Goal: Entertainment & Leisure: Browse casually

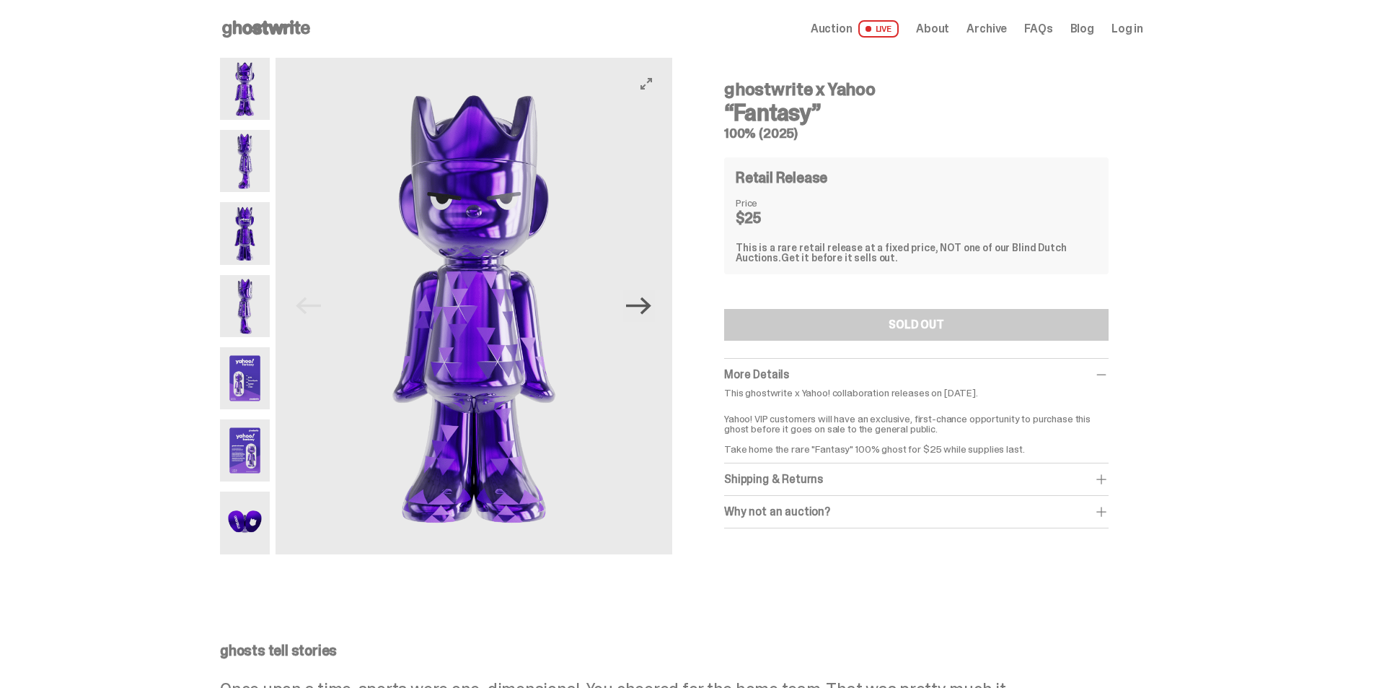
click at [651, 310] on icon "Next" at bounding box center [638, 305] width 25 height 17
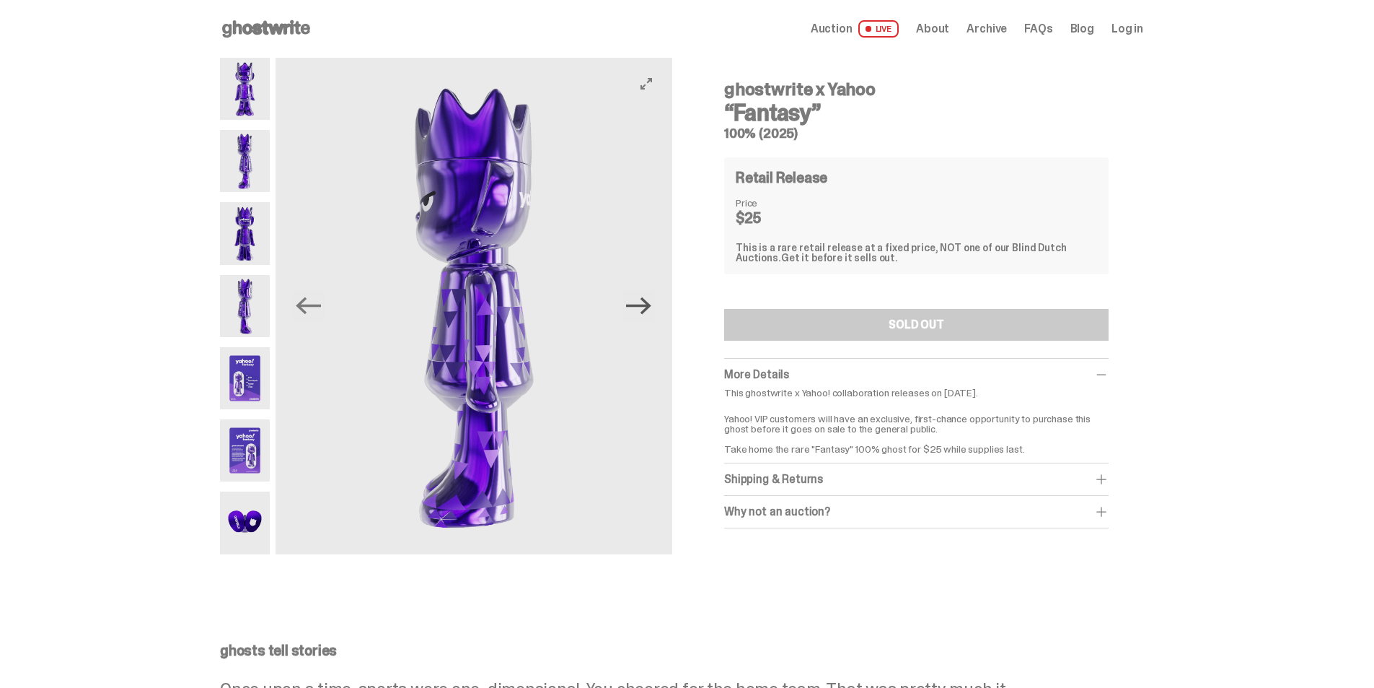
click at [651, 305] on icon "Next" at bounding box center [638, 305] width 25 height 17
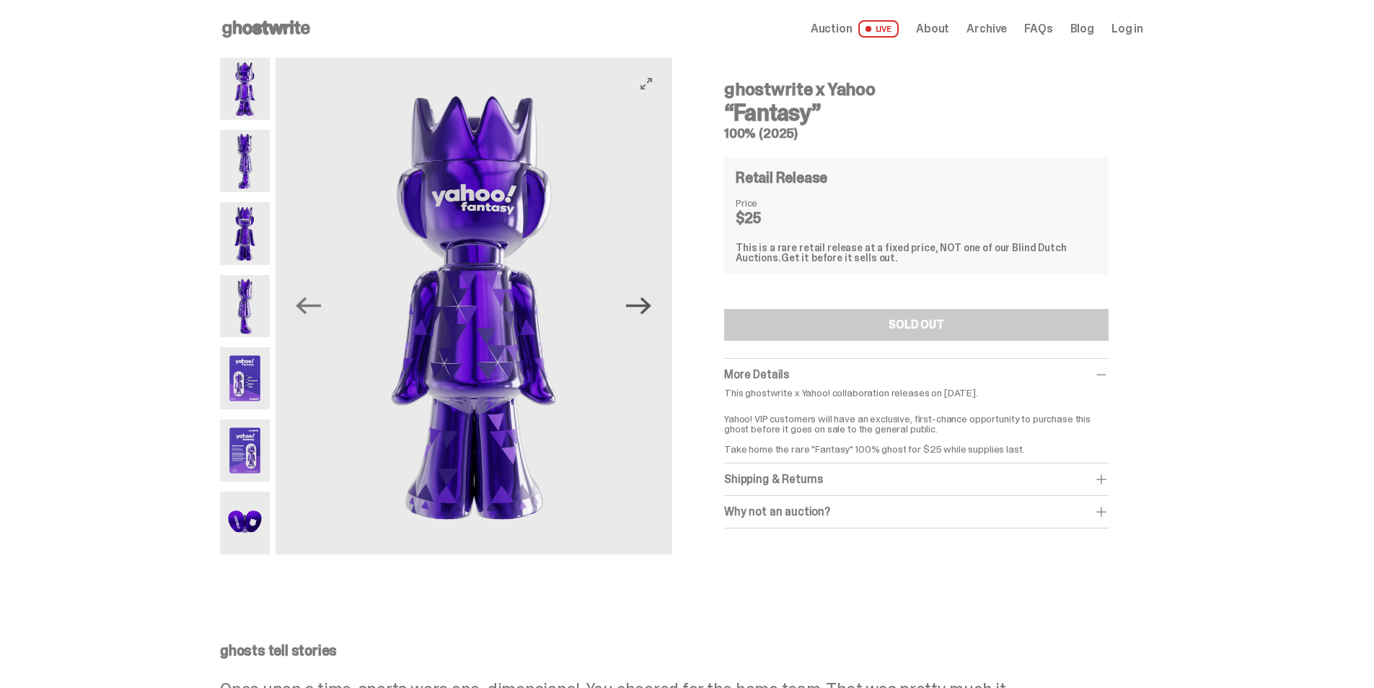
click at [651, 305] on icon "Next" at bounding box center [638, 305] width 25 height 17
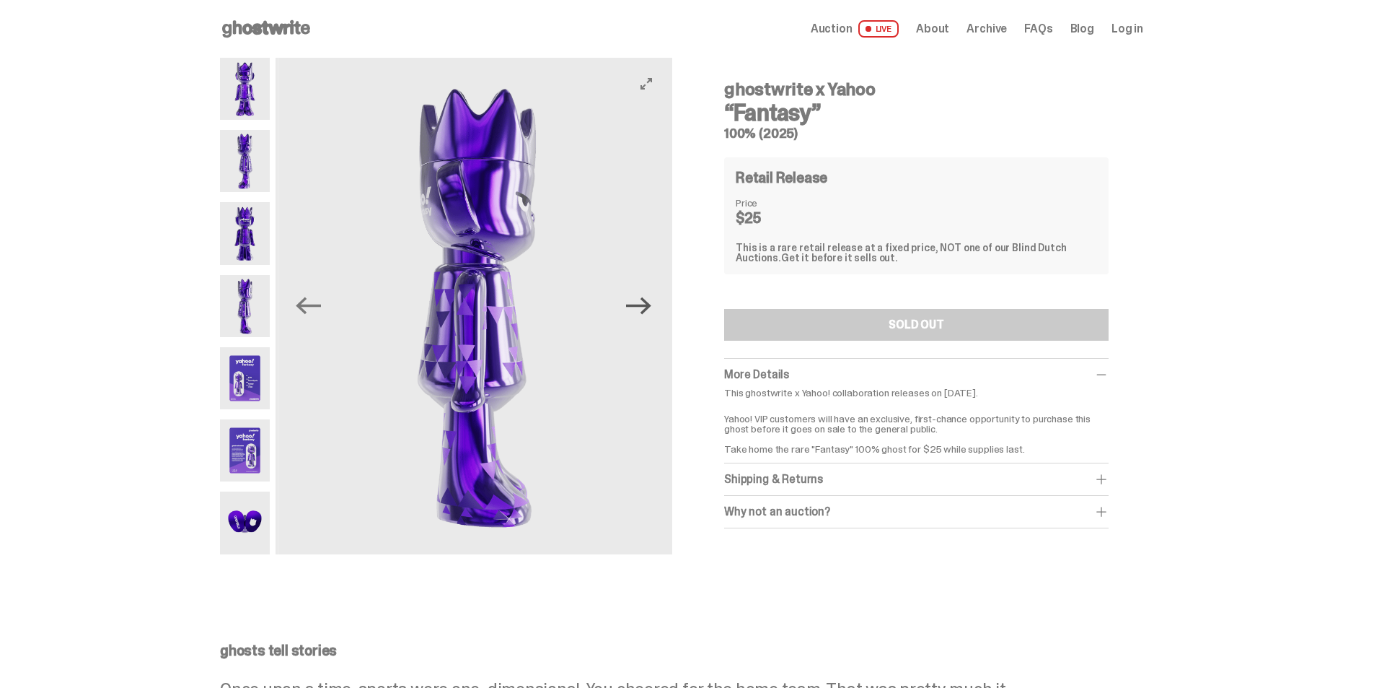
click at [651, 305] on icon "Next" at bounding box center [638, 305] width 25 height 17
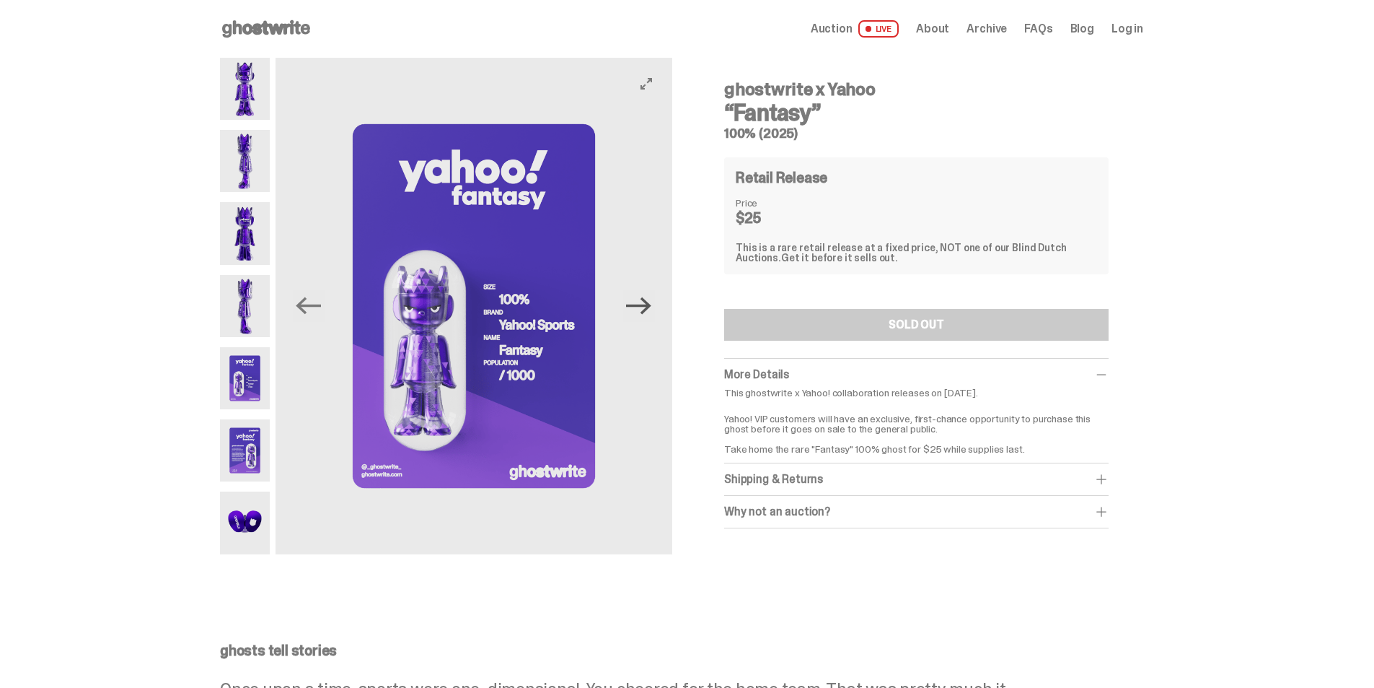
click at [651, 305] on icon "Next" at bounding box center [638, 305] width 25 height 17
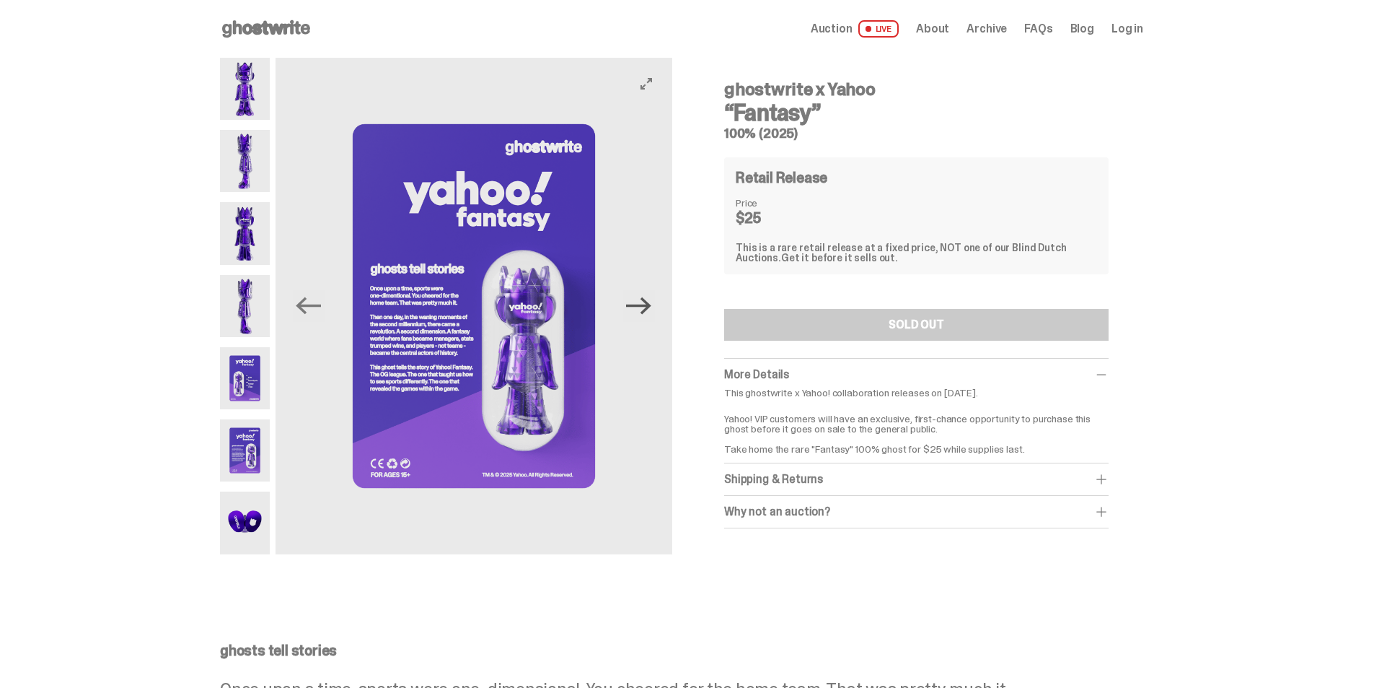
click at [651, 305] on icon "Next" at bounding box center [638, 305] width 25 height 17
